Goal: Task Accomplishment & Management: Manage account settings

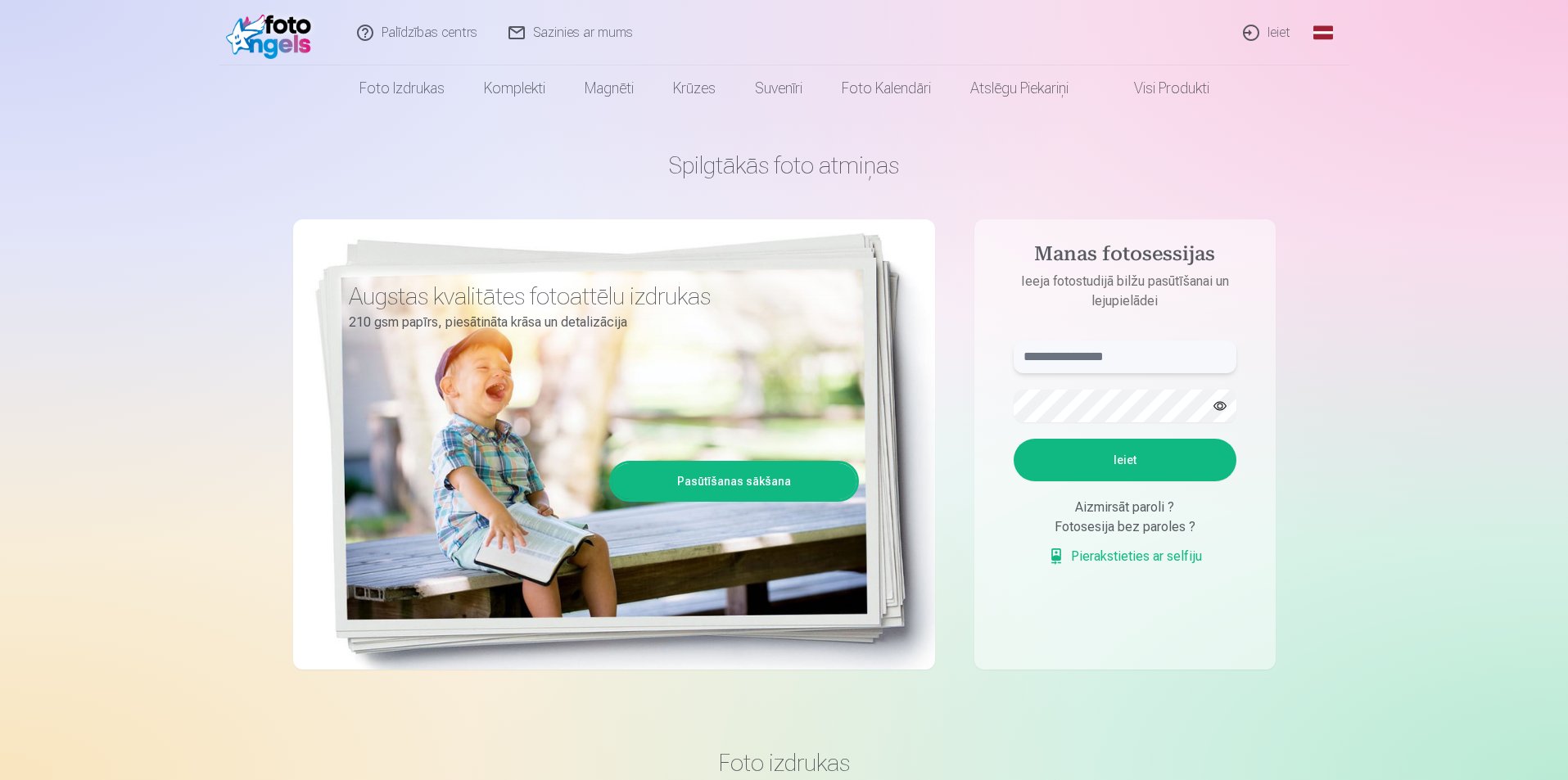
click at [1116, 365] on input "text" at bounding box center [1125, 357] width 223 height 33
type input "**********"
click at [1164, 458] on button "Ieiet" at bounding box center [1125, 459] width 223 height 43
